Goal: Information Seeking & Learning: Learn about a topic

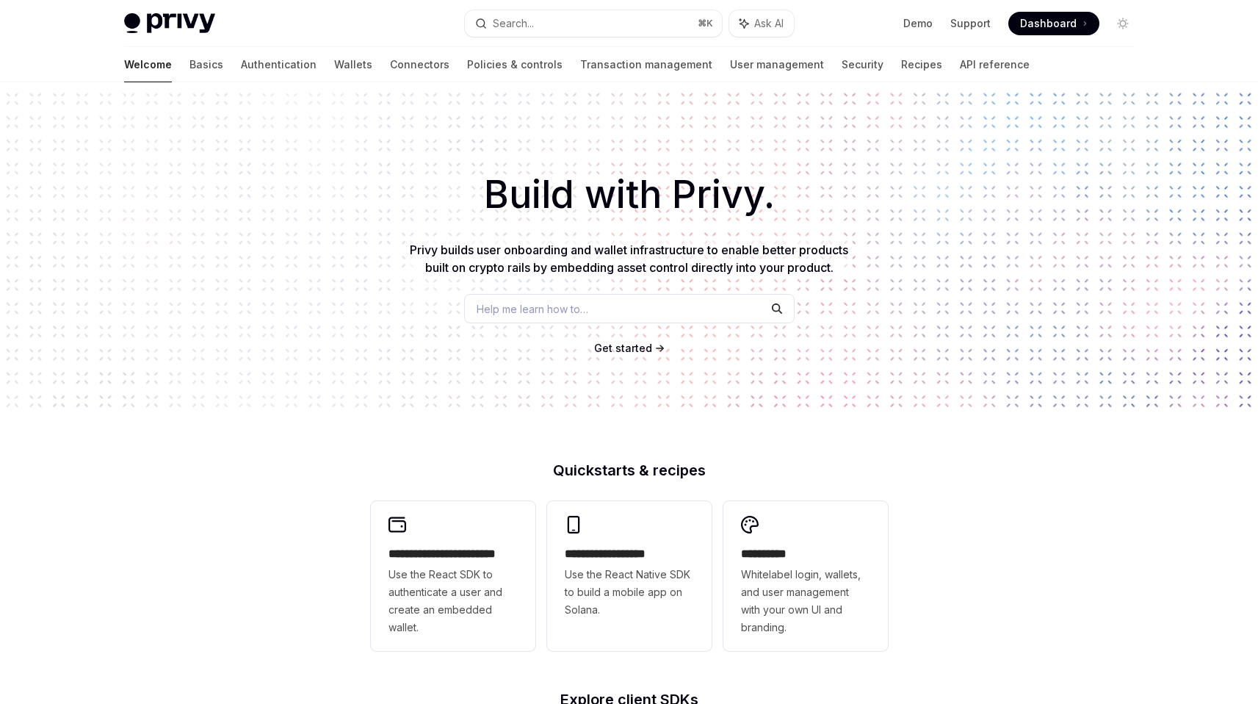
click at [588, 306] on span "Help me learn how to…" at bounding box center [533, 308] width 112 height 15
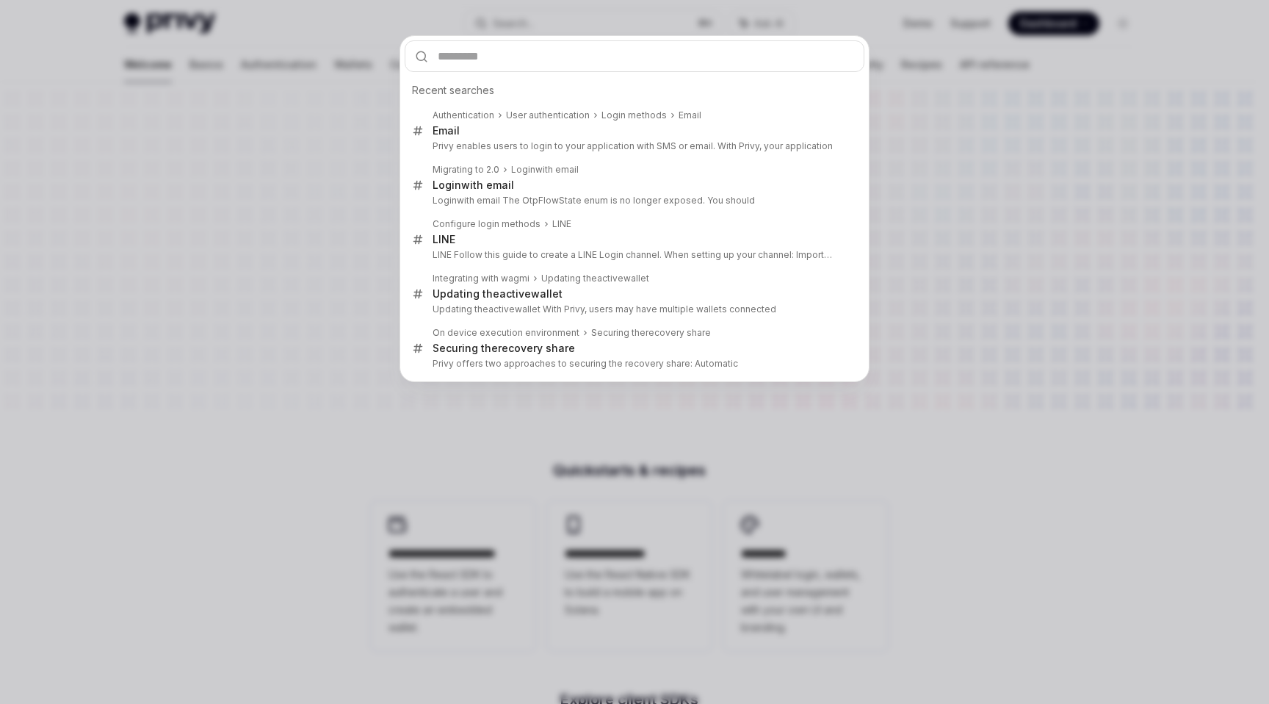
type input "**********"
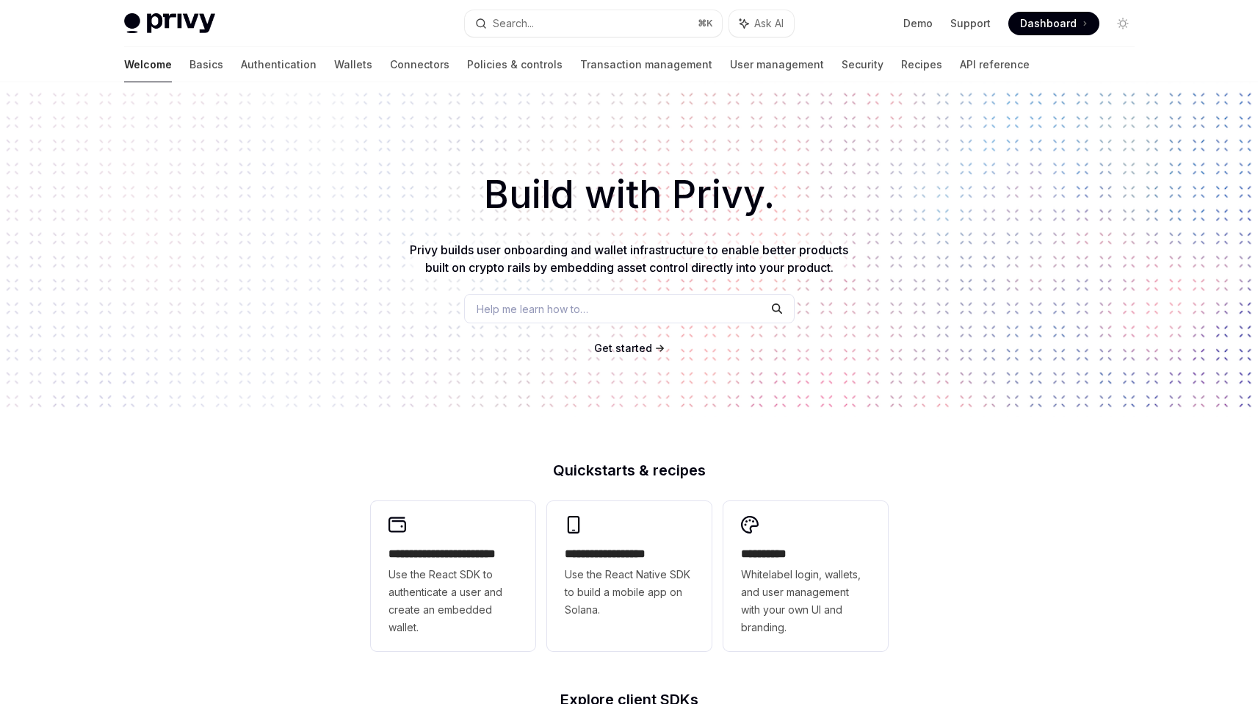
type textarea "*"
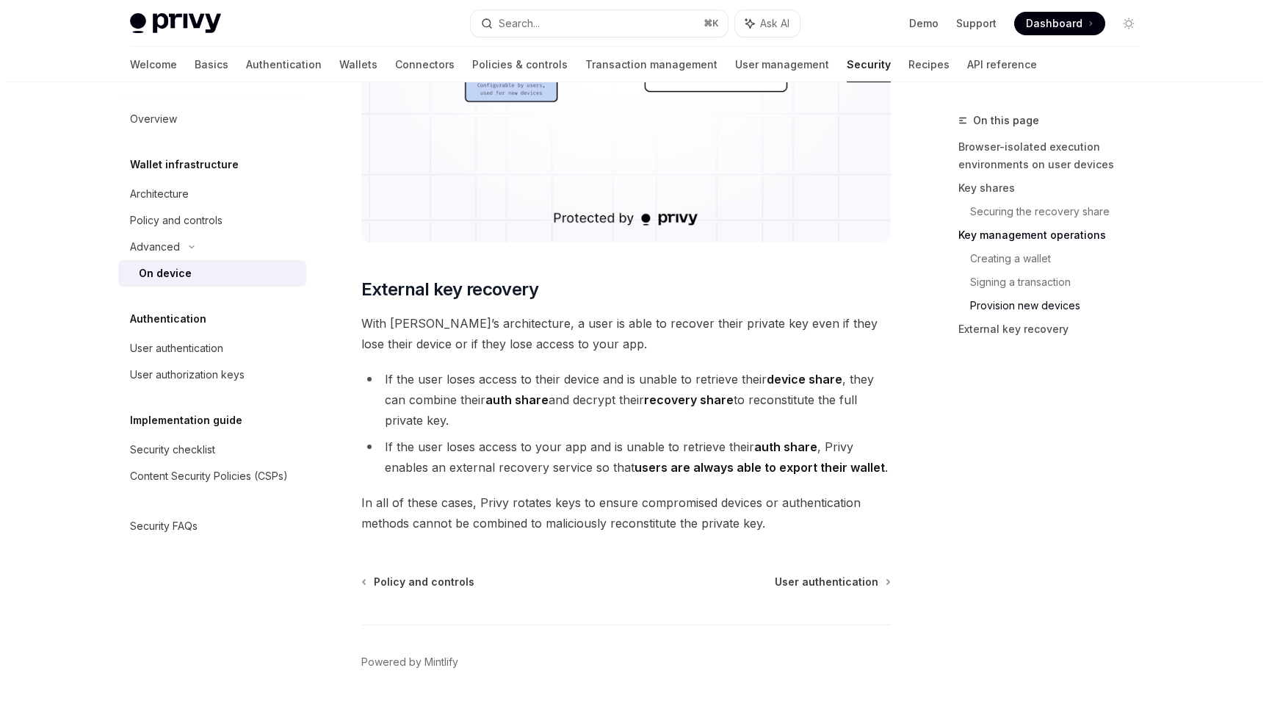
scroll to position [3990, 0]
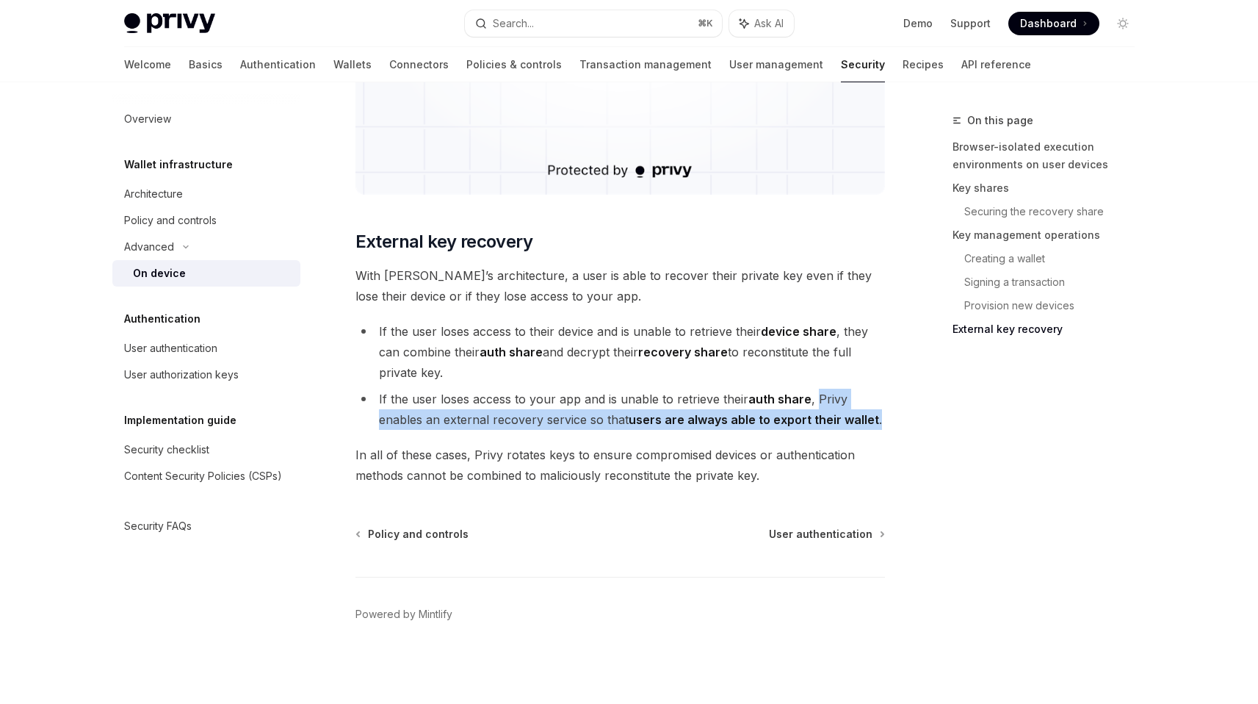
drag, startPoint x: 884, startPoint y: 417, endPoint x: 813, endPoint y: 398, distance: 73.1
click at [813, 398] on li "If the user loses access to your app and is unable to retrieve their auth share…" at bounding box center [621, 409] width 530 height 41
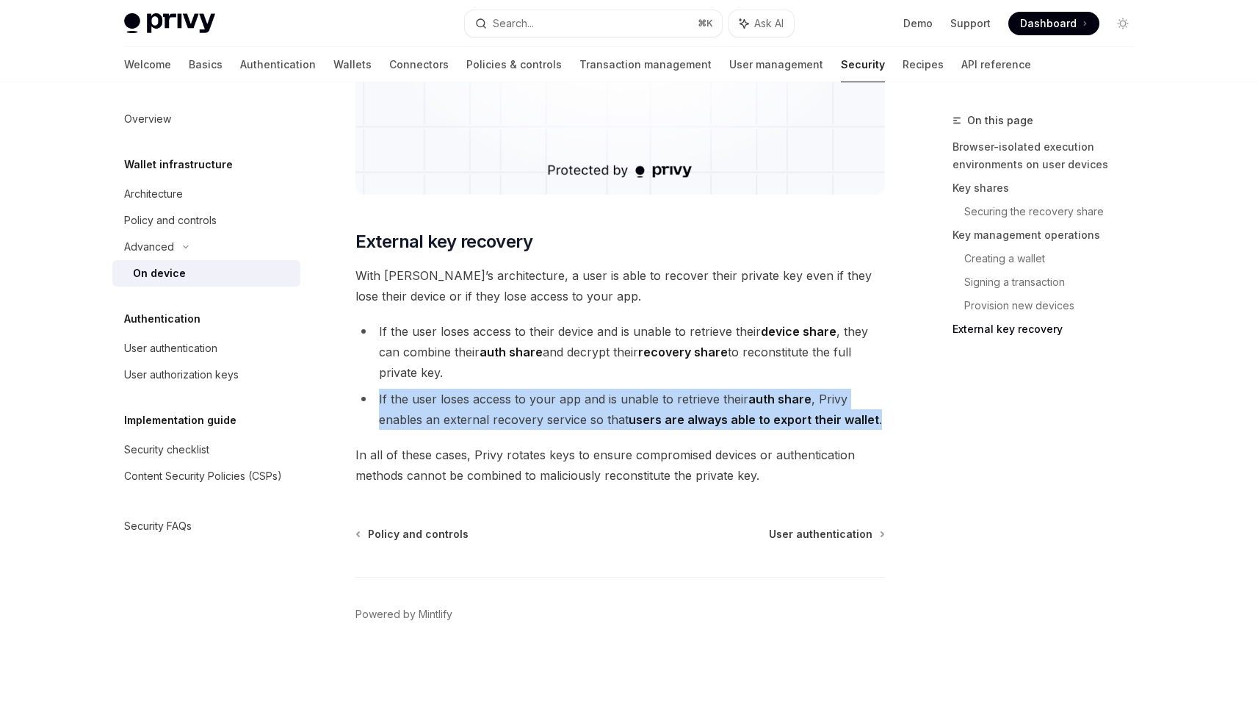
click at [380, 400] on li "If the user loses access to your app and is unable to retrieve their auth share…" at bounding box center [621, 409] width 530 height 41
copy li "If the user loses access to your app and is unable to retrieve their auth share…"
click at [638, 28] on button "Search... ⌘ K" at bounding box center [593, 23] width 257 height 26
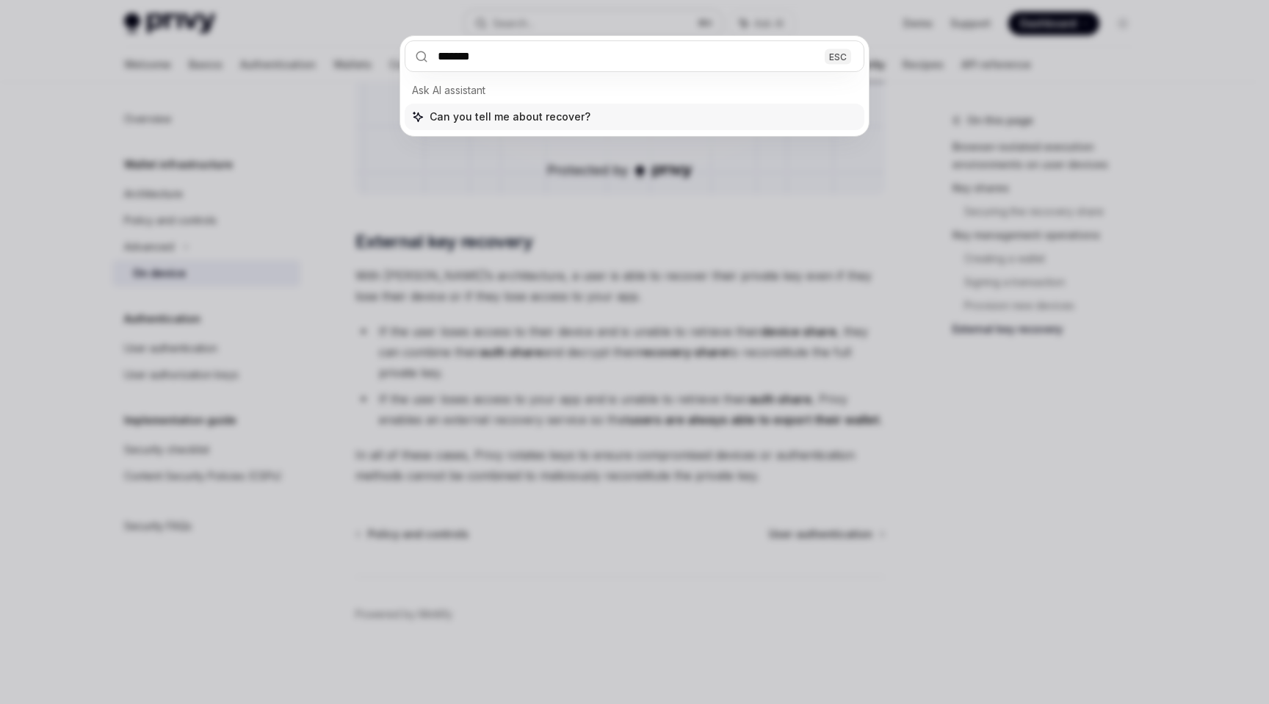
type input "********"
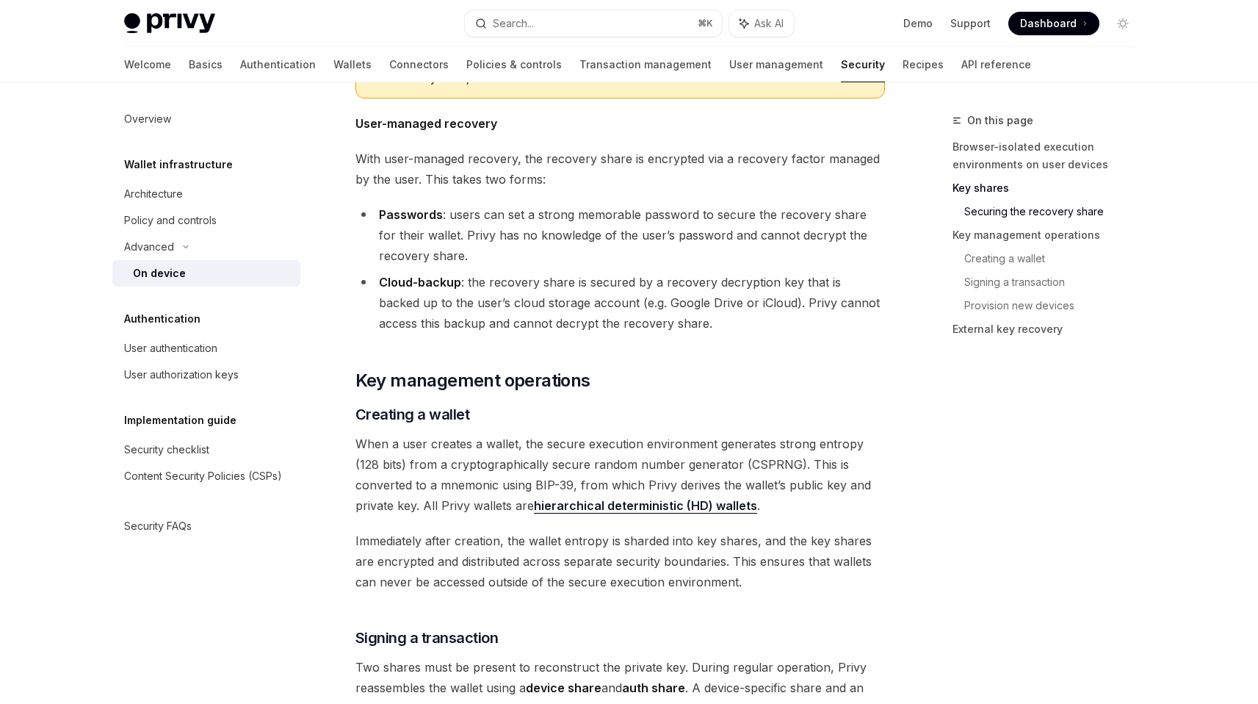
scroll to position [2063, 0]
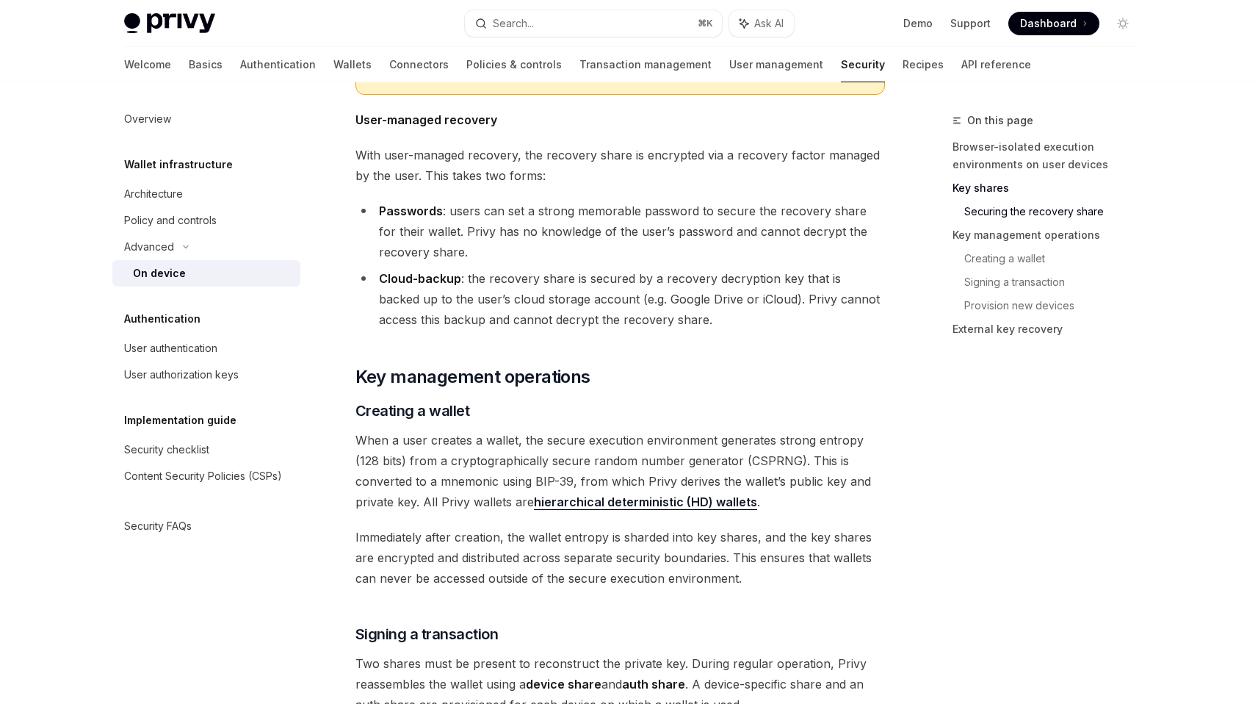
click at [883, 210] on li "Passwords : users can set a strong memorable password to secure the recovery sh…" at bounding box center [621, 232] width 530 height 62
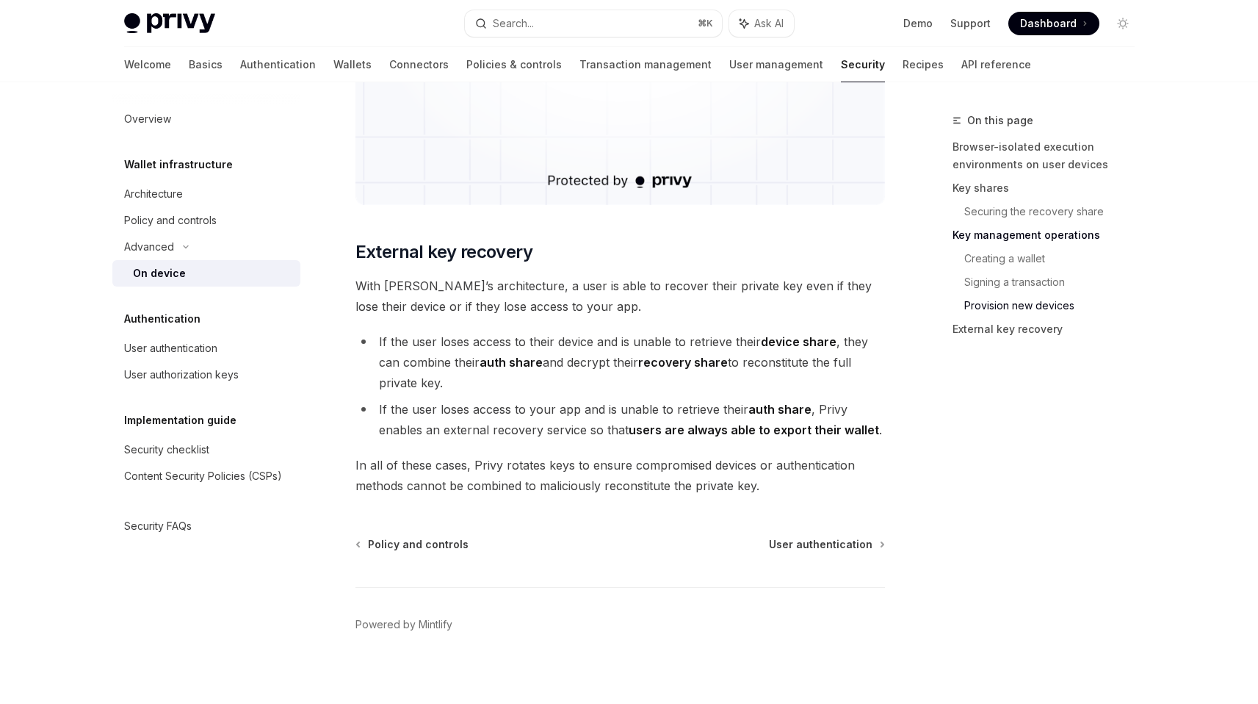
scroll to position [3990, 0]
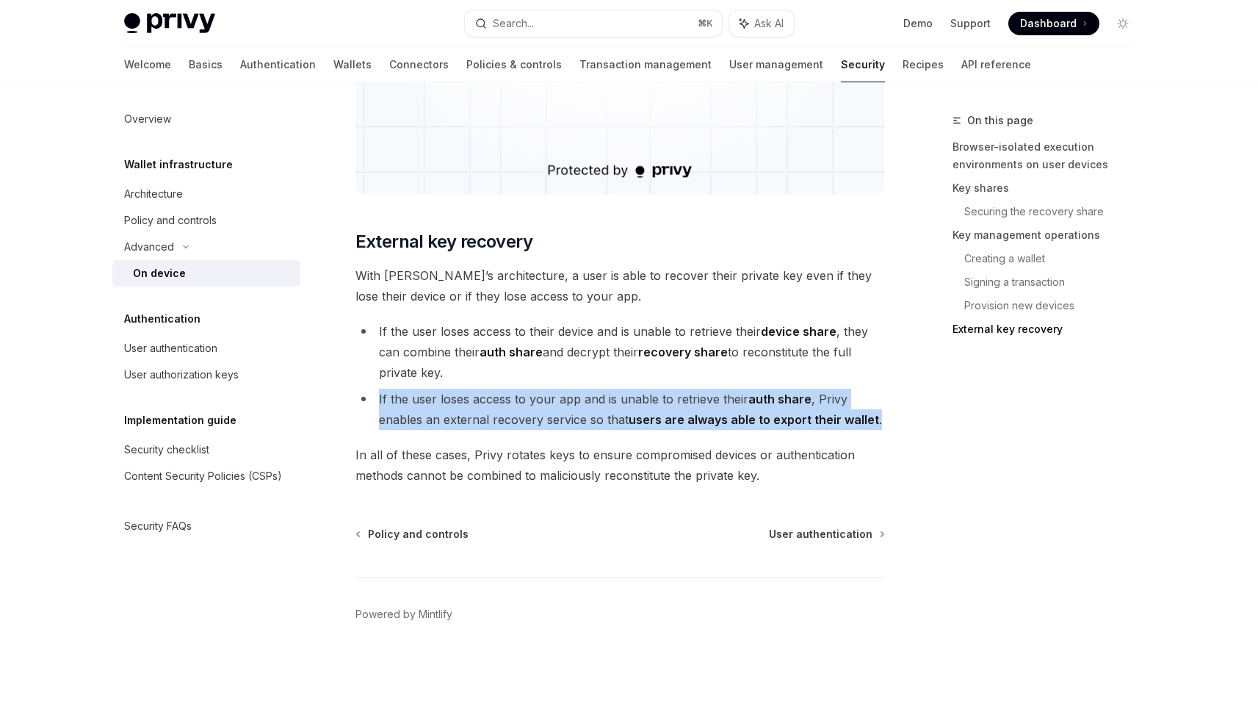
drag, startPoint x: 877, startPoint y: 425, endPoint x: 361, endPoint y: 390, distance: 516.9
click at [362, 390] on li "If the user loses access to your app and is unable to retrieve their auth share…" at bounding box center [621, 409] width 530 height 41
copy li "If the user loses access to your app and is unable to retrieve their auth share…"
click at [792, 447] on span "In all of these cases, Privy rotates keys to ensure compromised devices or auth…" at bounding box center [621, 464] width 530 height 41
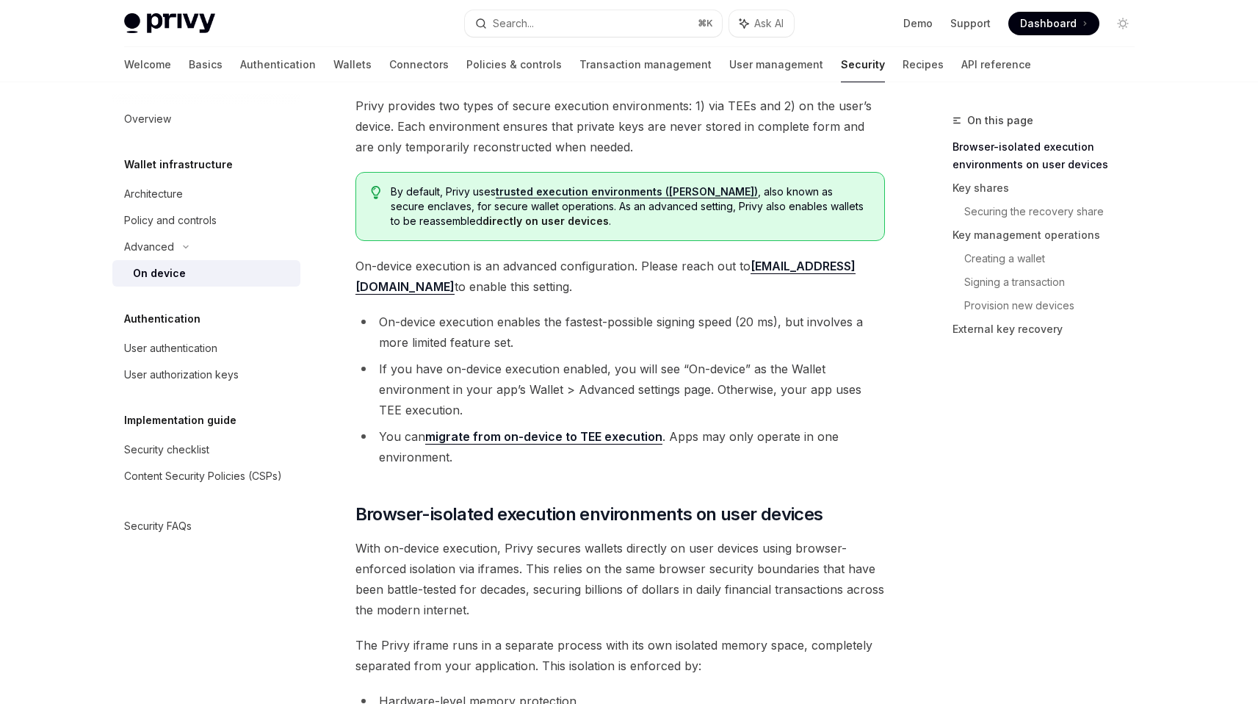
scroll to position [0, 0]
